Goal: Task Accomplishment & Management: Complete application form

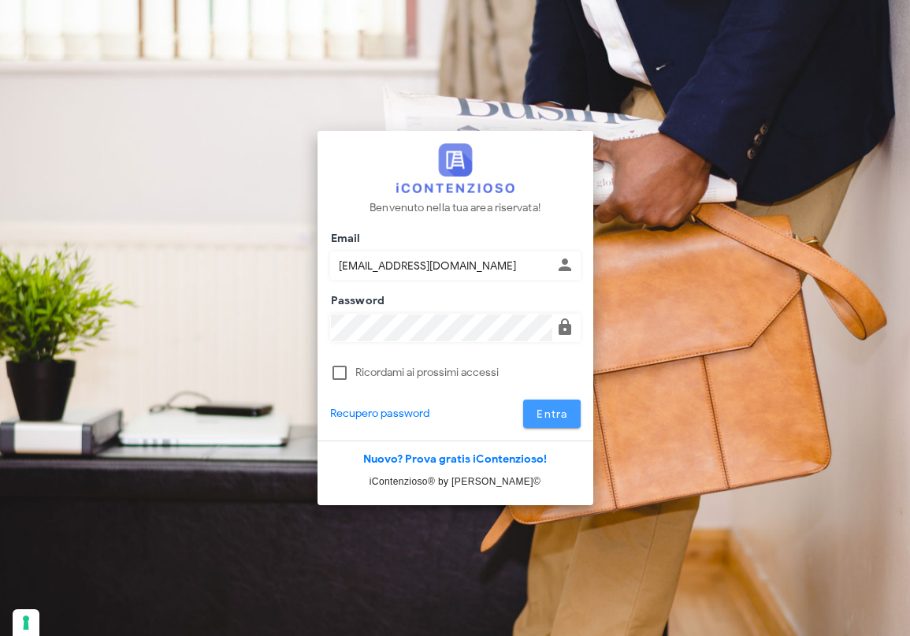
click at [550, 409] on span "Entra" at bounding box center [551, 413] width 32 height 13
click at [545, 410] on span "Entra" at bounding box center [551, 413] width 32 height 13
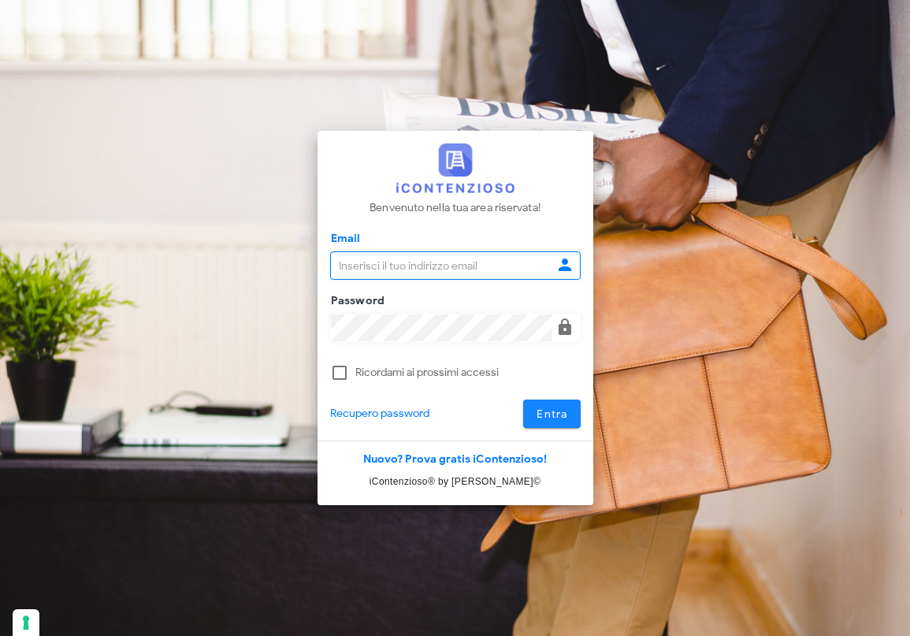
click at [548, 409] on span "Entra" at bounding box center [551, 413] width 32 height 13
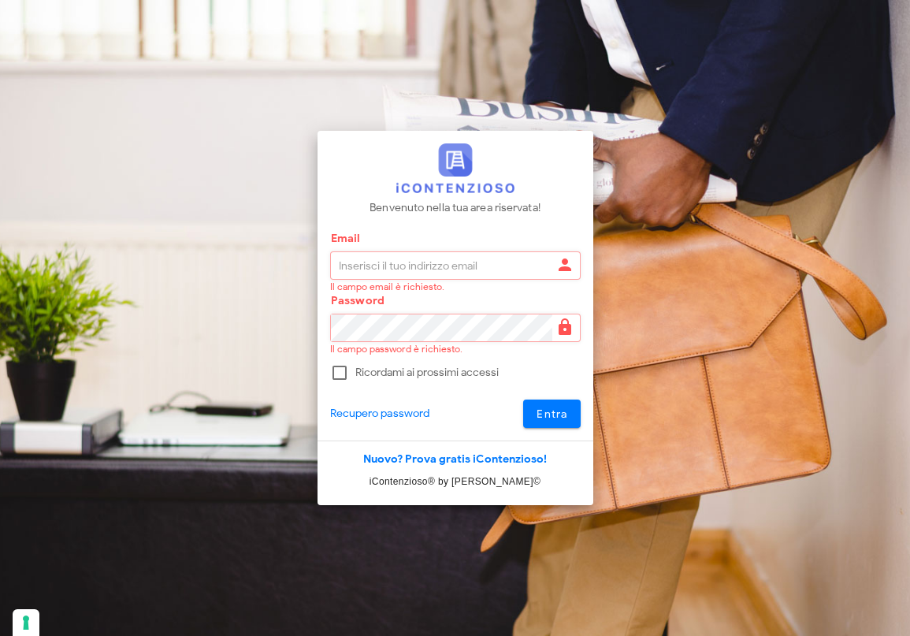
click at [432, 268] on input "Email" at bounding box center [441, 265] width 221 height 27
type input "raffaelesolarino@studiosolarino.it"
click at [557, 416] on span "Entra" at bounding box center [551, 413] width 32 height 13
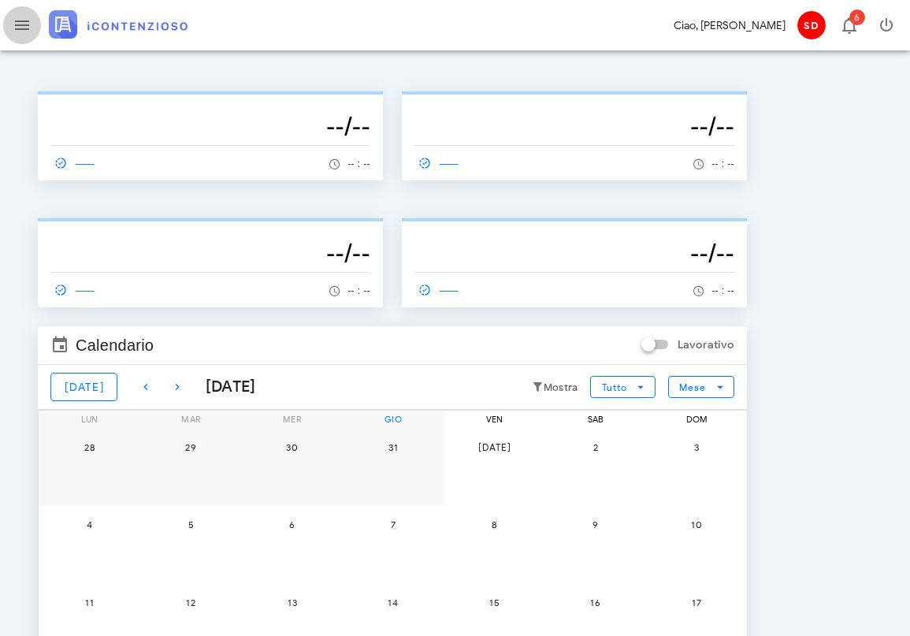
click at [24, 26] on icon "button" at bounding box center [22, 25] width 19 height 19
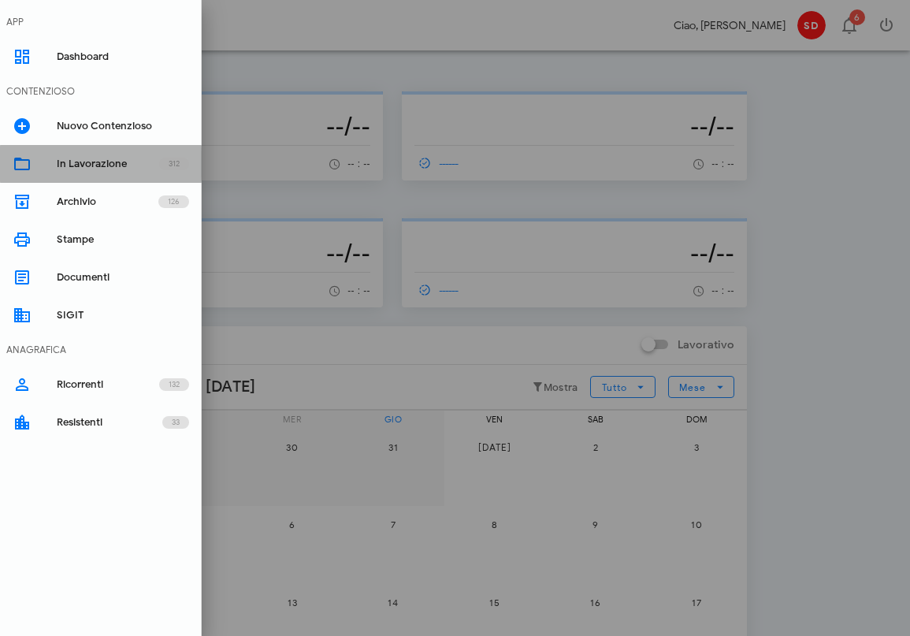
click at [76, 169] on div "In Lavorazione" at bounding box center [108, 163] width 102 height 13
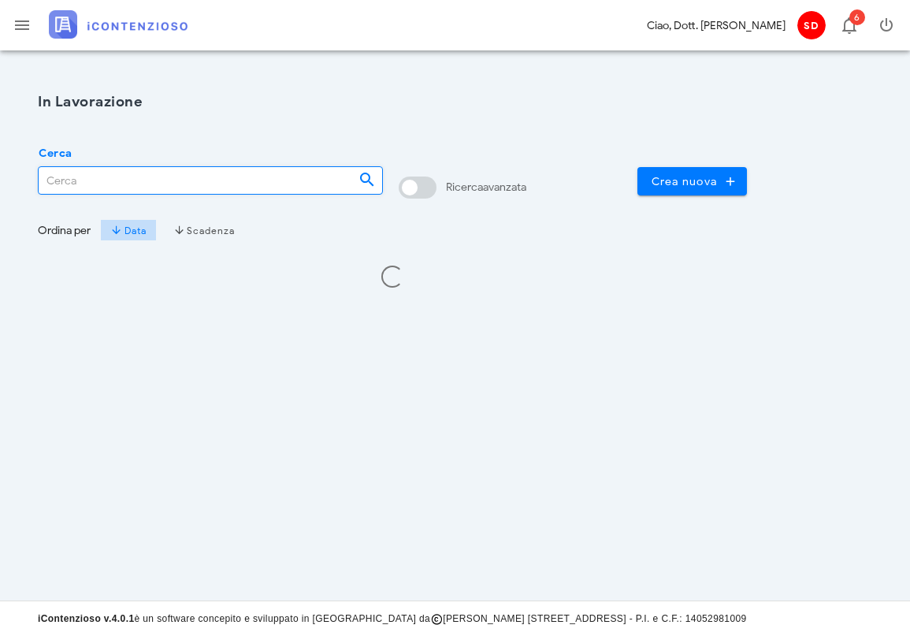
click at [84, 176] on input "Cerca" at bounding box center [192, 180] width 307 height 27
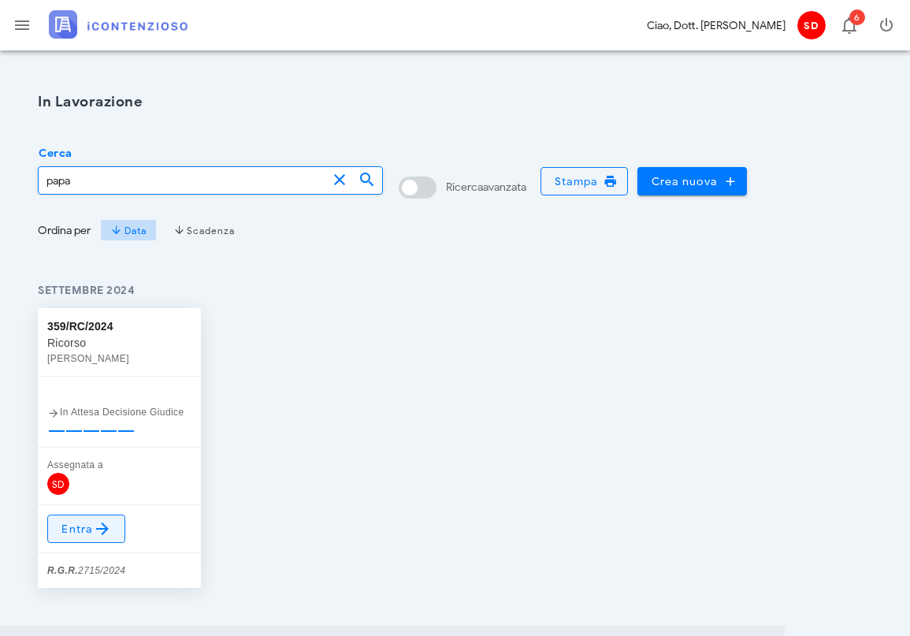
type input "papa"
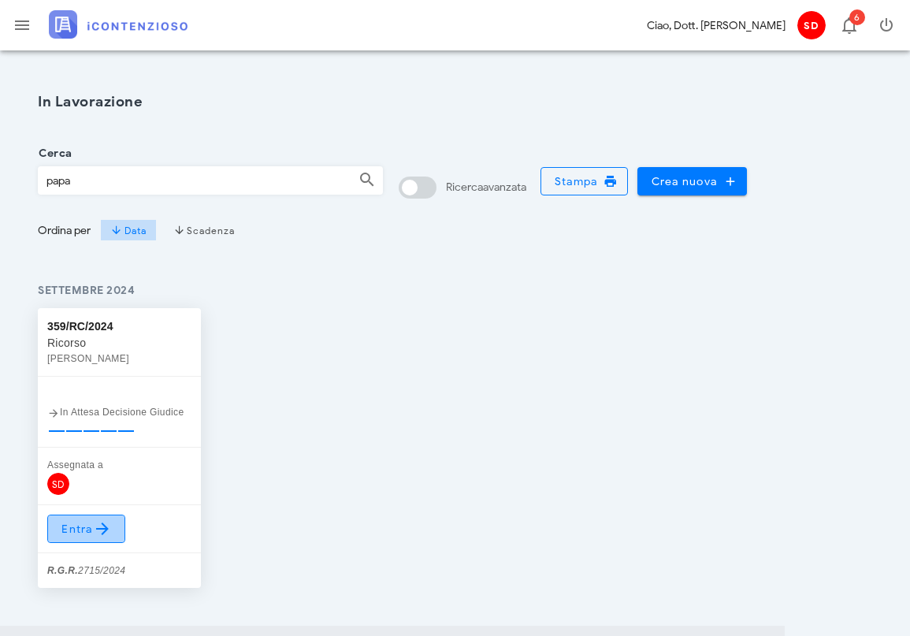
click at [82, 531] on span "Entra" at bounding box center [86, 528] width 51 height 19
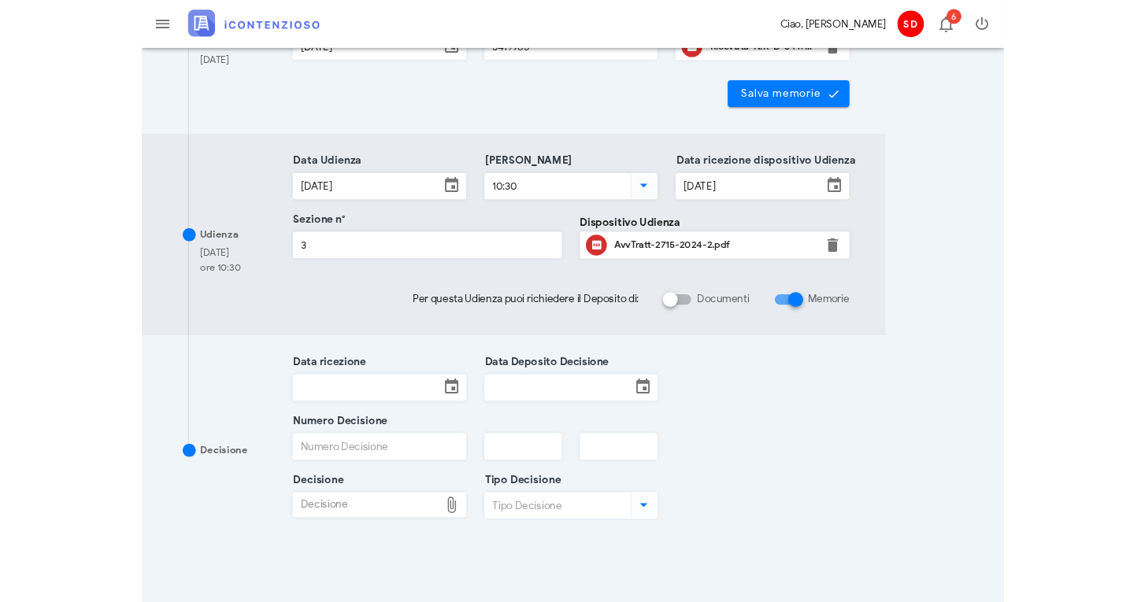
scroll to position [374, 0]
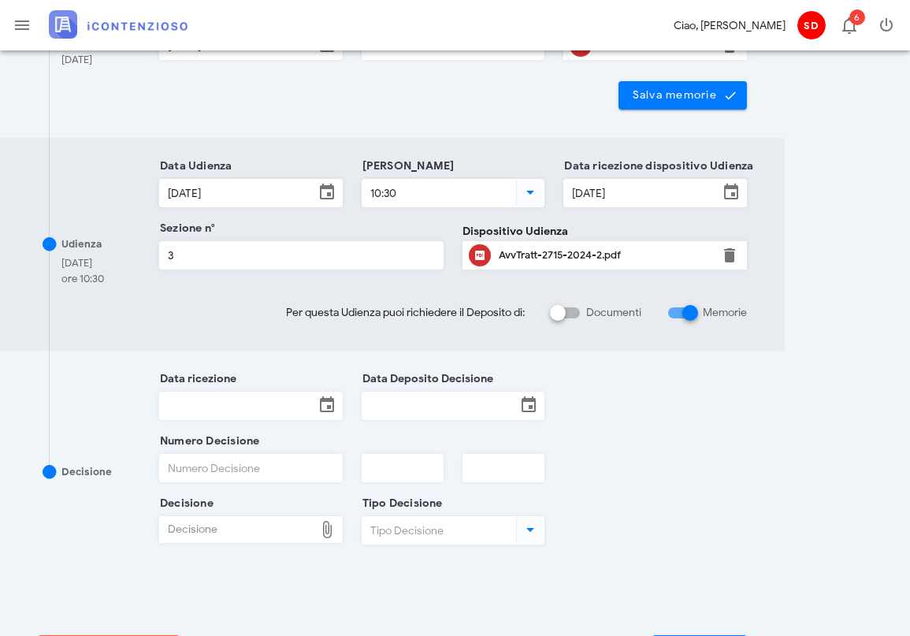
click at [254, 402] on input "Data ricezione" at bounding box center [237, 405] width 154 height 27
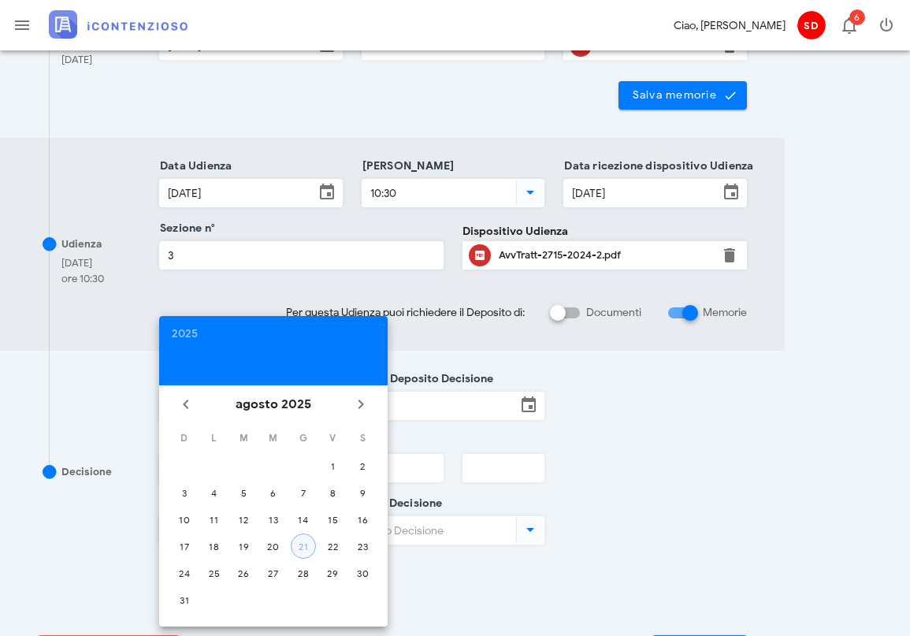
click at [308, 547] on div "21" at bounding box center [303, 546] width 24 height 12
type input "[DATE]"
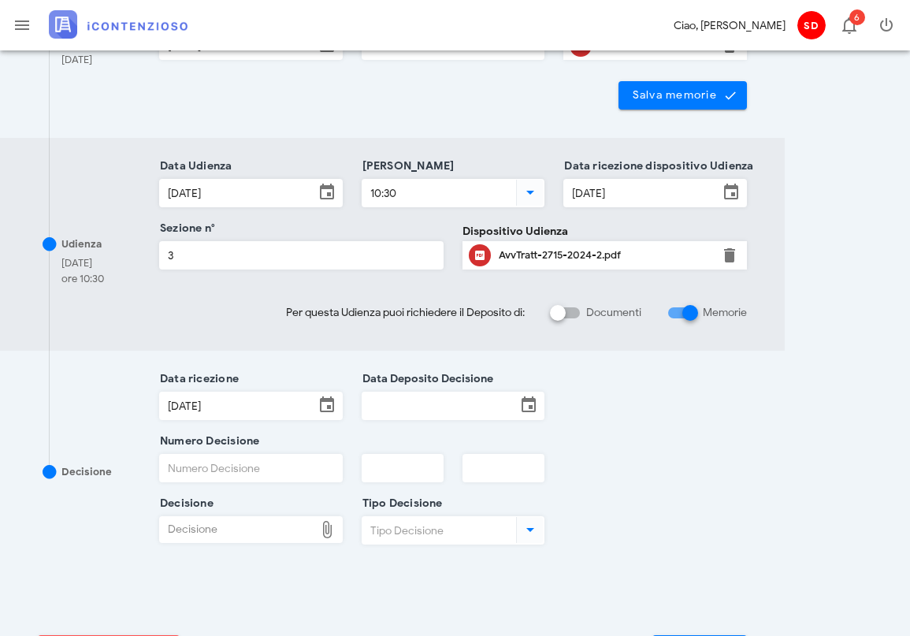
click at [258, 533] on div "Decisione" at bounding box center [237, 529] width 154 height 25
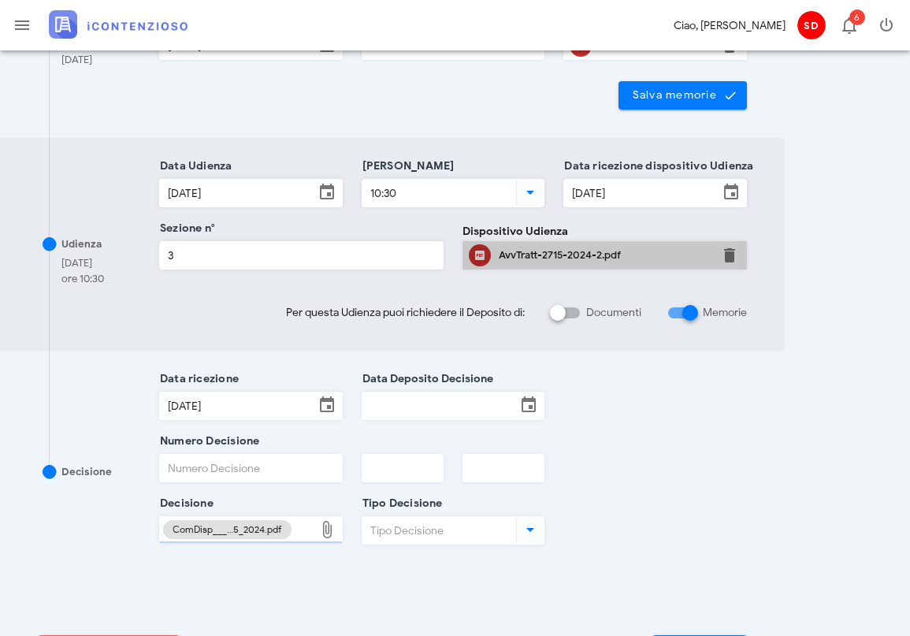
click at [555, 255] on div "AvvTratt-2715-2024-2.pdf" at bounding box center [604, 255] width 212 height 13
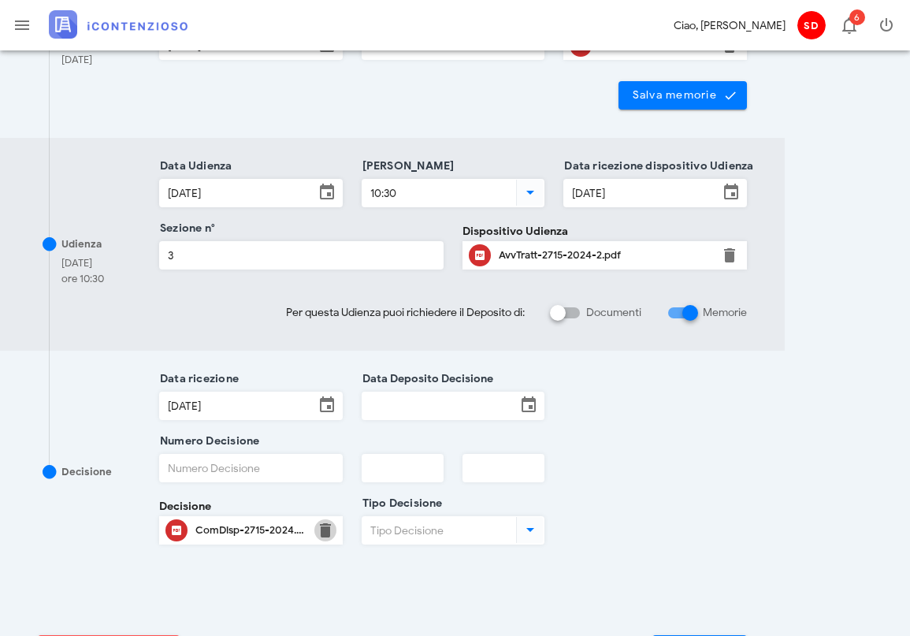
click at [328, 528] on button "button" at bounding box center [325, 530] width 19 height 19
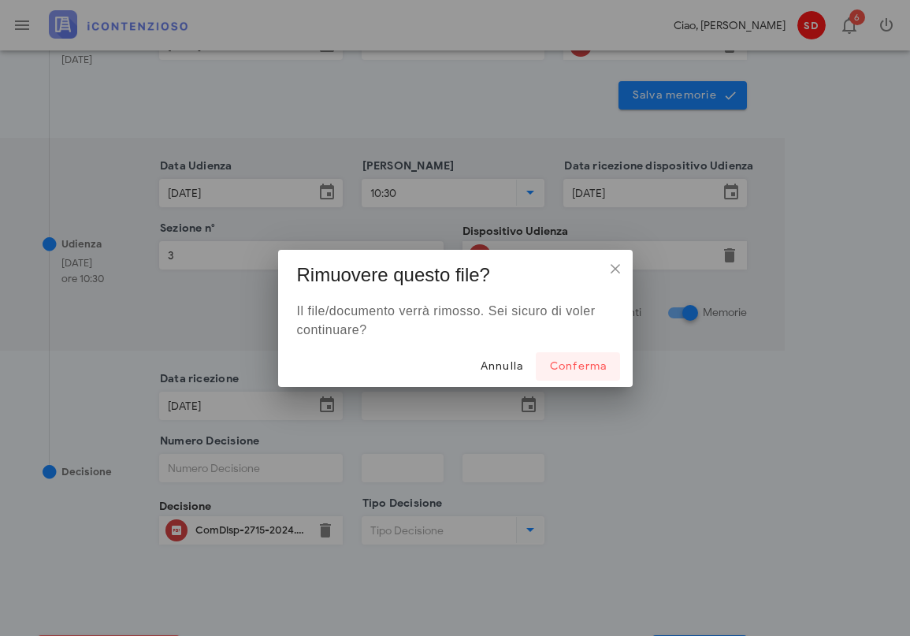
click at [574, 369] on span "Conferma" at bounding box center [577, 365] width 58 height 13
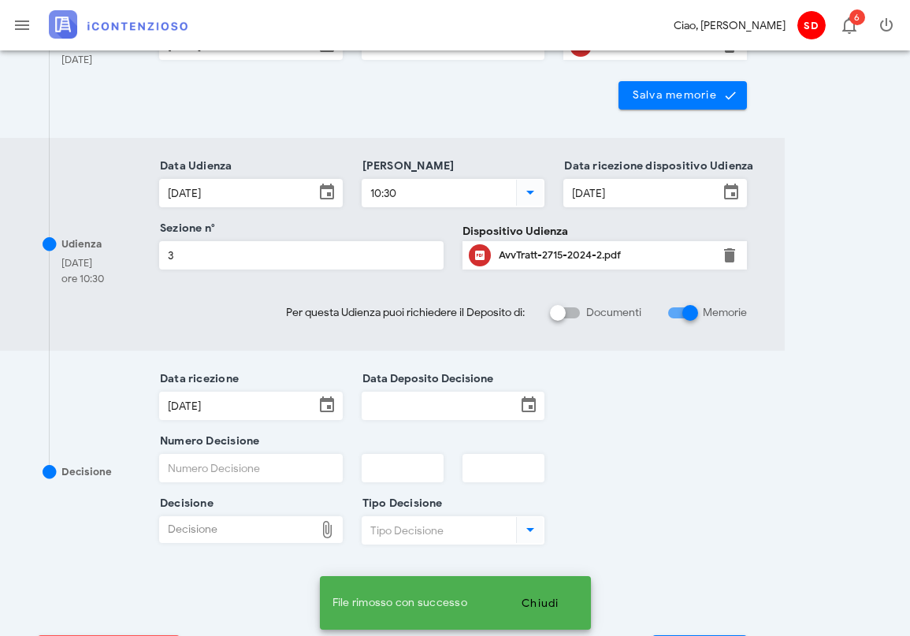
click at [242, 528] on div "Decisione" at bounding box center [237, 529] width 154 height 25
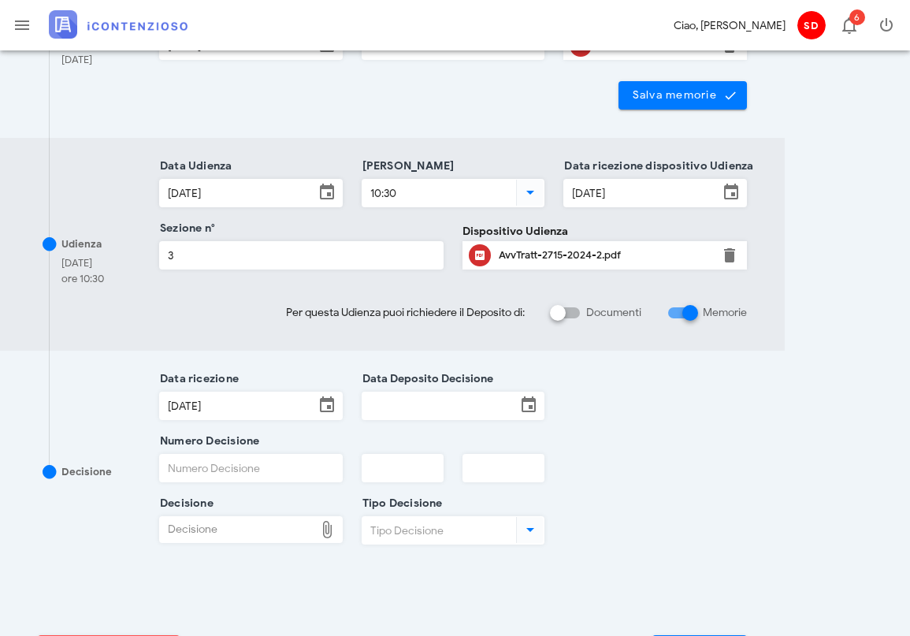
type input "C:\fakepath\ComDisp___2715_2024.pdf"
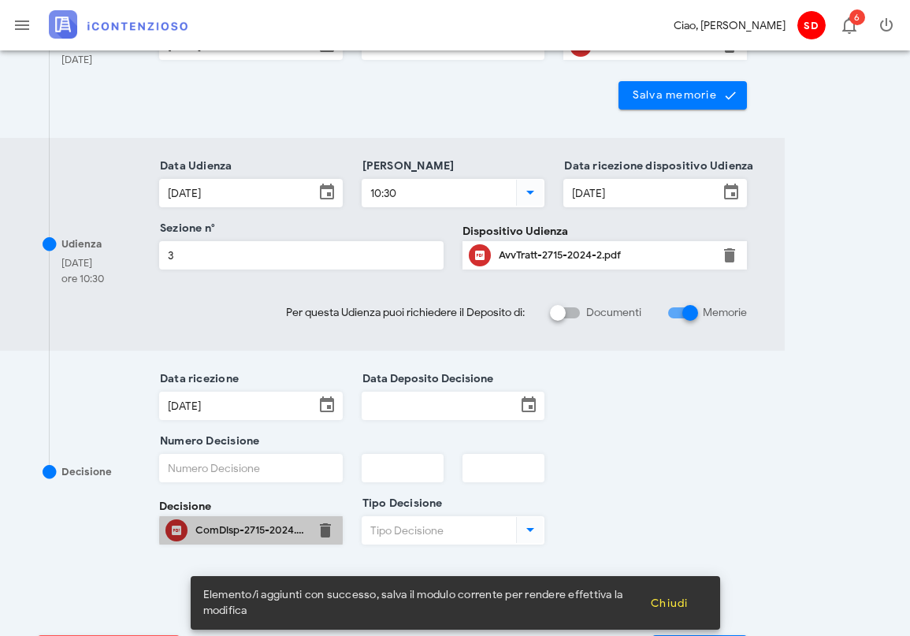
click at [216, 528] on div "ComDisp-2715-2024.pdf" at bounding box center [250, 530] width 111 height 13
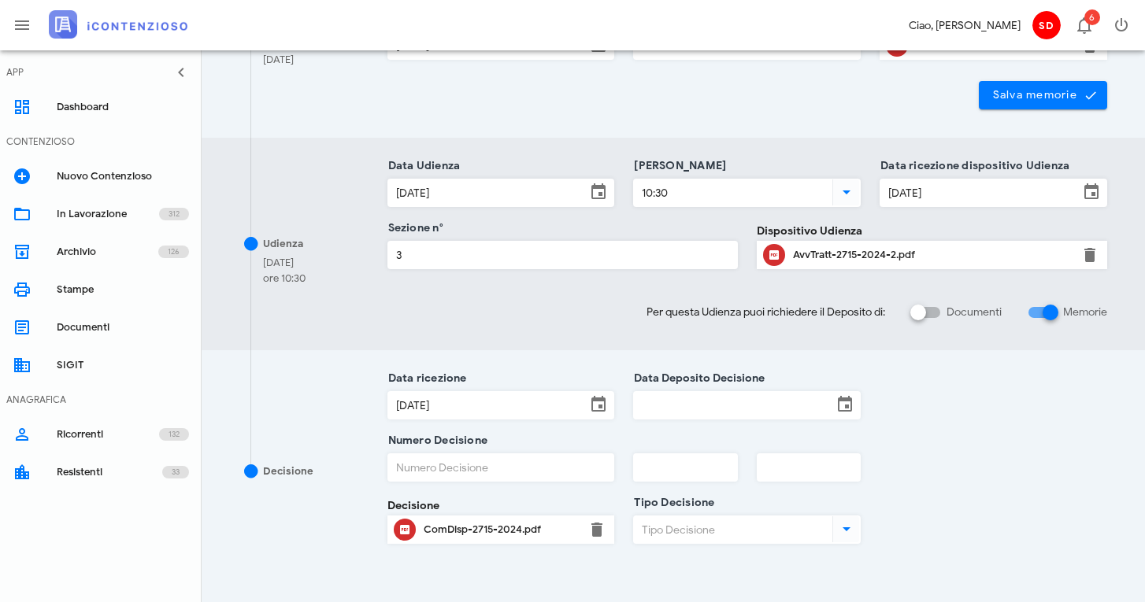
click at [517, 471] on input "Numero Decisione" at bounding box center [501, 467] width 226 height 27
type input "1137"
type input "2025"
click at [811, 464] on input "text" at bounding box center [809, 467] width 102 height 27
type input "3"
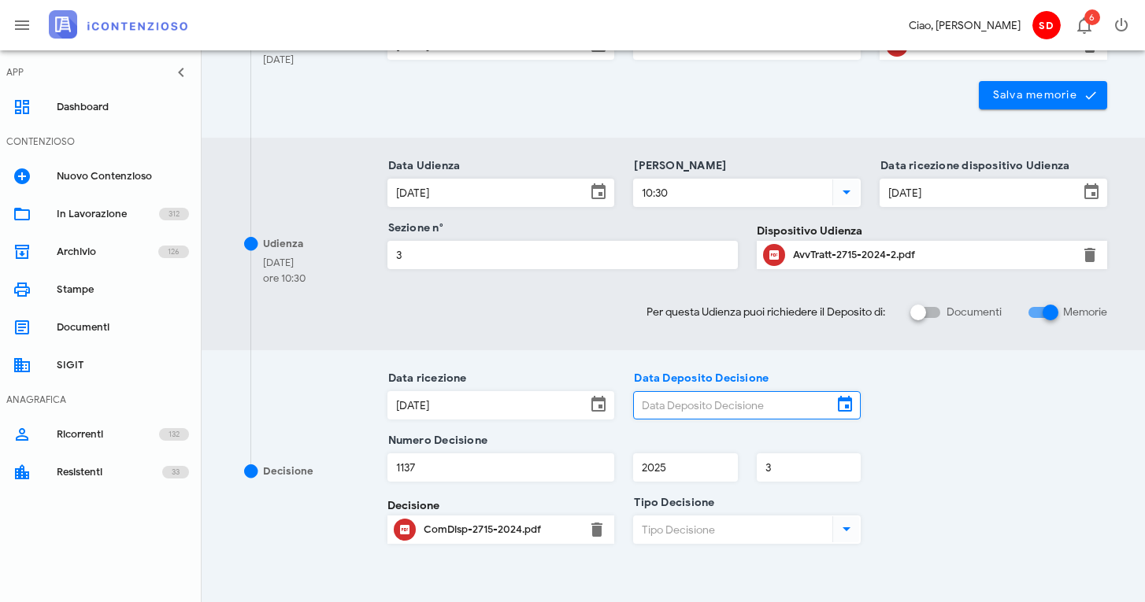
click at [740, 403] on input "Data Deposito Decisione" at bounding box center [733, 405] width 198 height 27
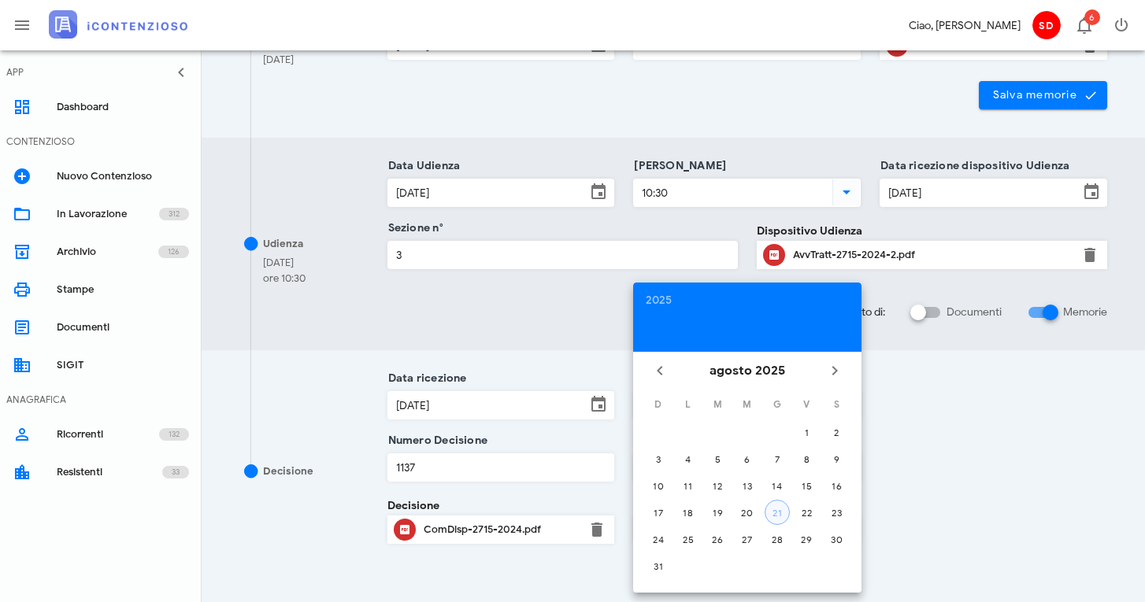
click at [776, 509] on div "21" at bounding box center [777, 513] width 24 height 12
type input "[DATE]"
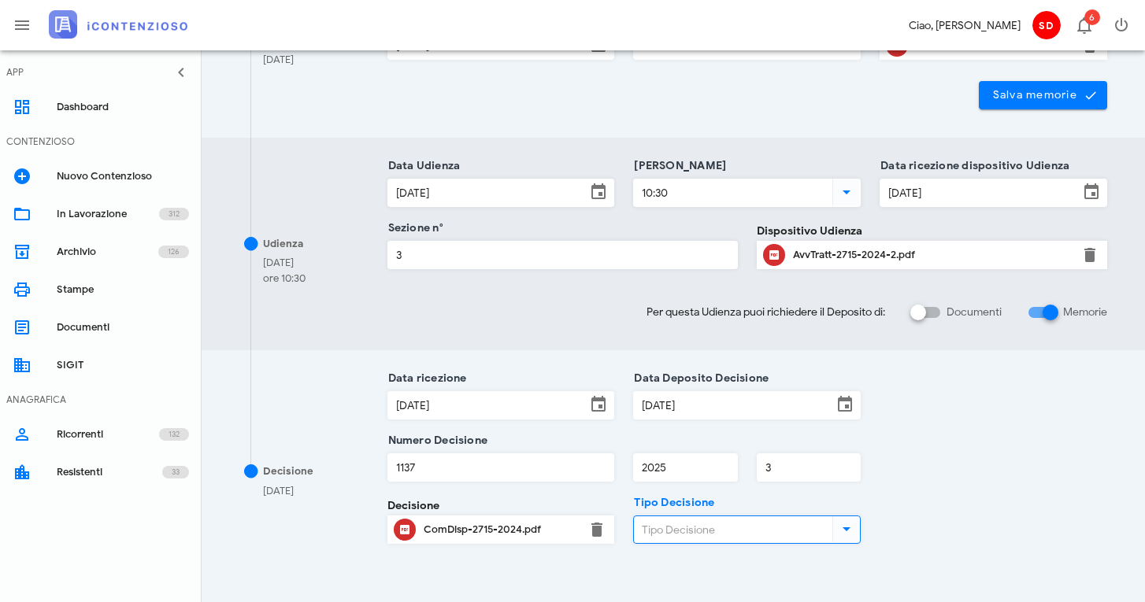
click at [721, 530] on input "Tipo Decisione" at bounding box center [731, 530] width 195 height 27
click at [680, 451] on div "Sentenza" at bounding box center [747, 452] width 202 height 13
type input "Sentenza"
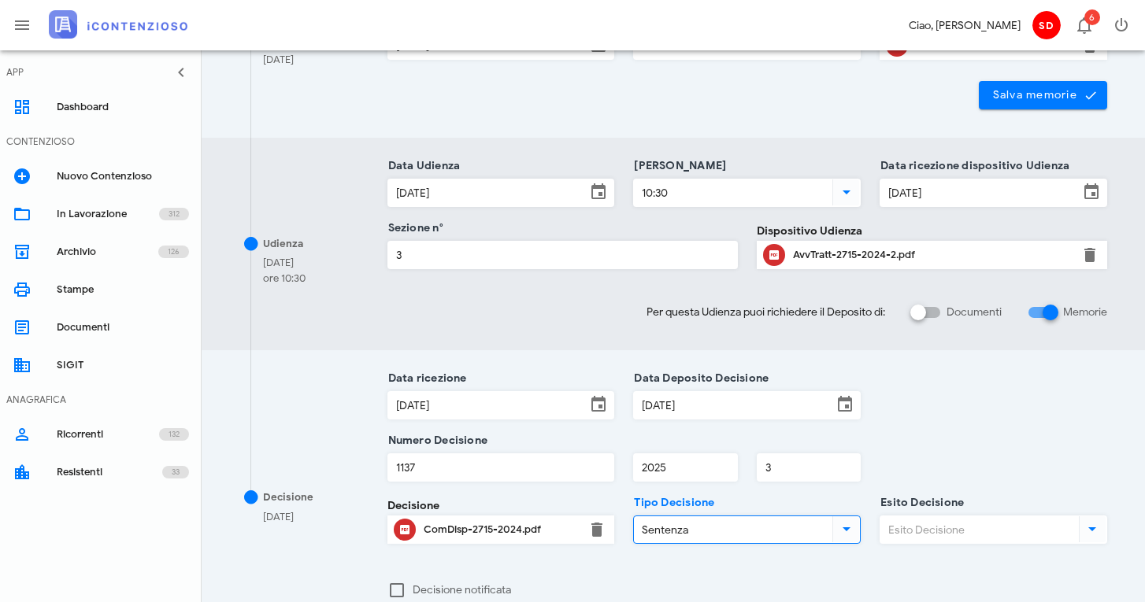
click at [909, 532] on input "Esito Decisione" at bounding box center [977, 530] width 195 height 27
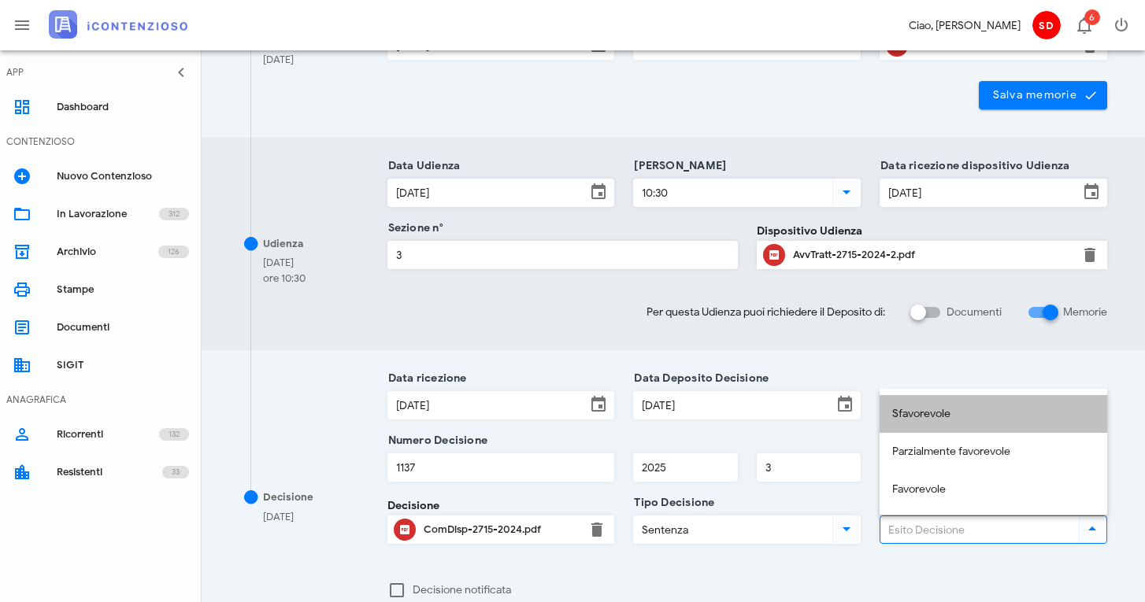
click at [909, 417] on div "Sfavorevole" at bounding box center [993, 414] width 202 height 13
type input "Sfavorevole"
